Goal: Obtain resource: Obtain resource

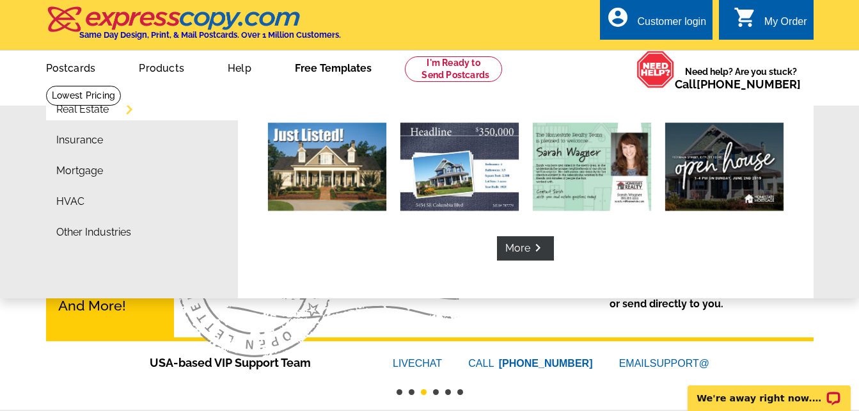
click at [315, 69] on link "Free Templates" at bounding box center [333, 67] width 118 height 30
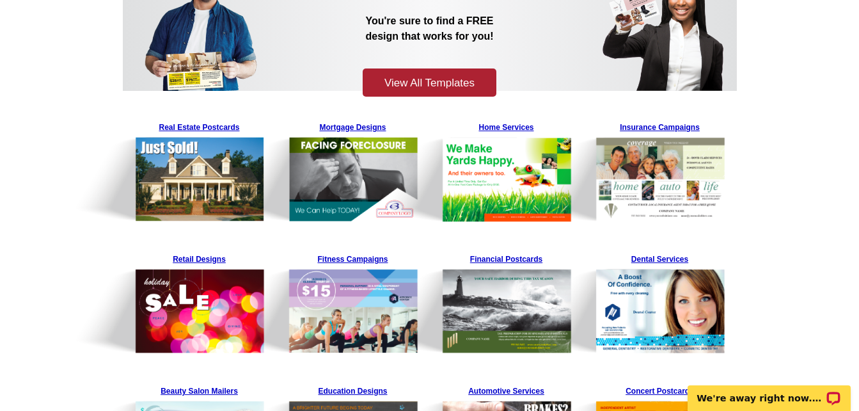
scroll to position [179, 0]
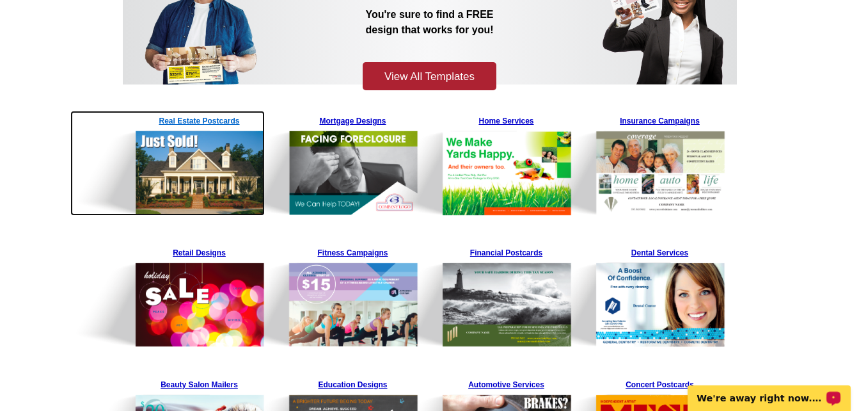
click at [186, 156] on img at bounding box center [167, 163] width 195 height 105
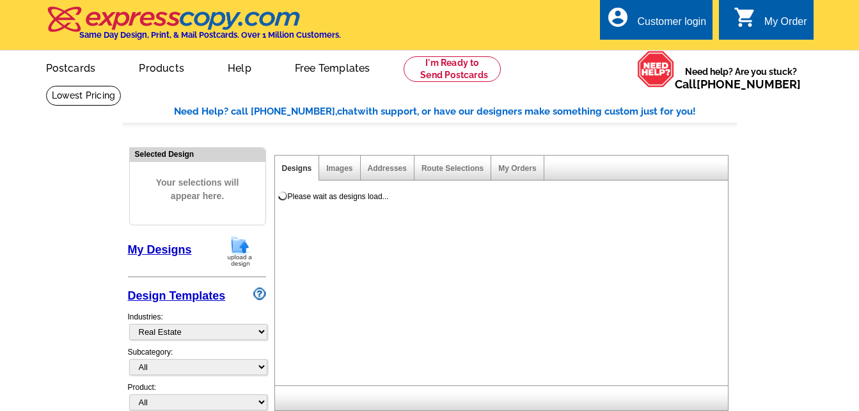
select select "785"
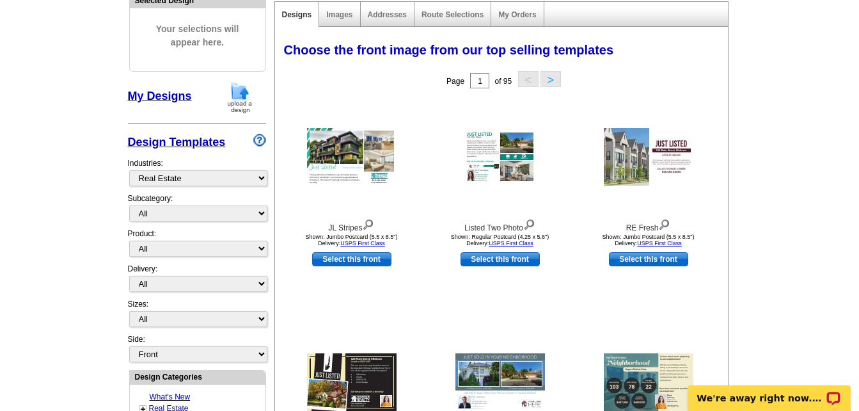
scroll to position [179, 0]
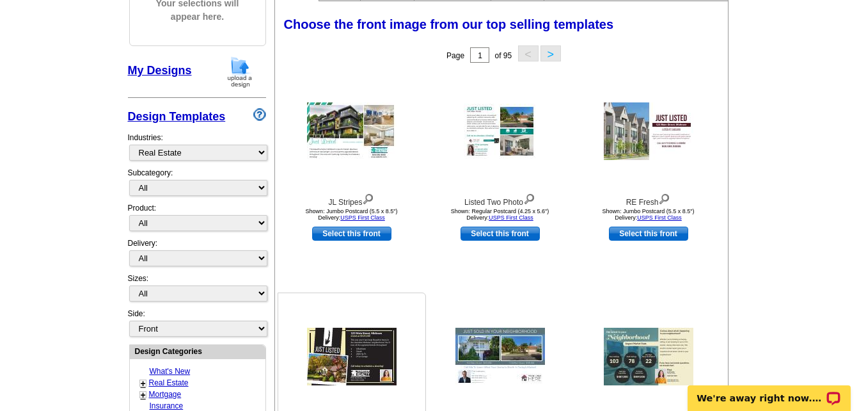
click at [370, 349] on img at bounding box center [352, 357] width 90 height 58
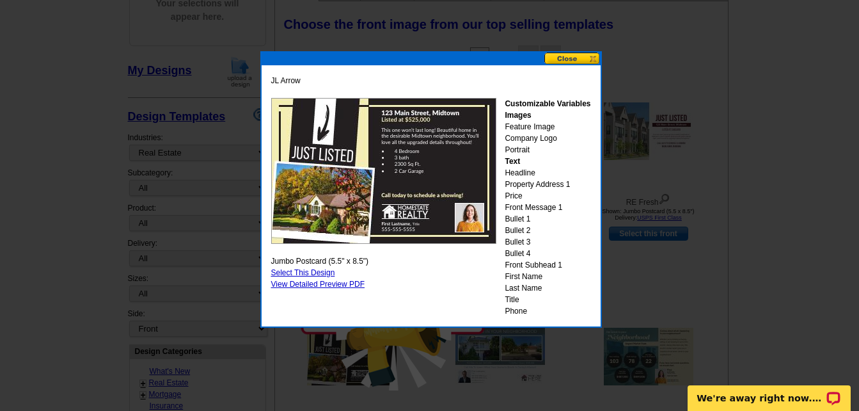
click at [534, 123] on div "Customizable Variables Images Feature Image Company Logo Portrait Text Headline…" at bounding box center [548, 207] width 86 height 219
click at [322, 283] on link "View Detailed Preview PDF" at bounding box center [318, 284] width 94 height 9
